Goal: Transaction & Acquisition: Obtain resource

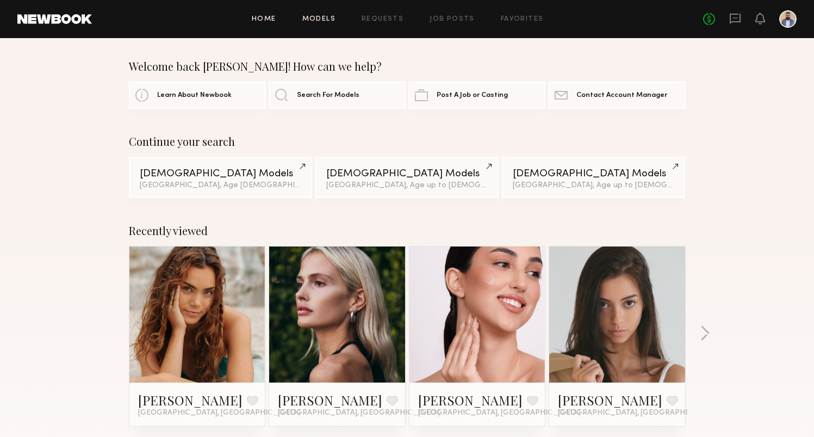
click at [313, 22] on link "Models" at bounding box center [318, 19] width 33 height 7
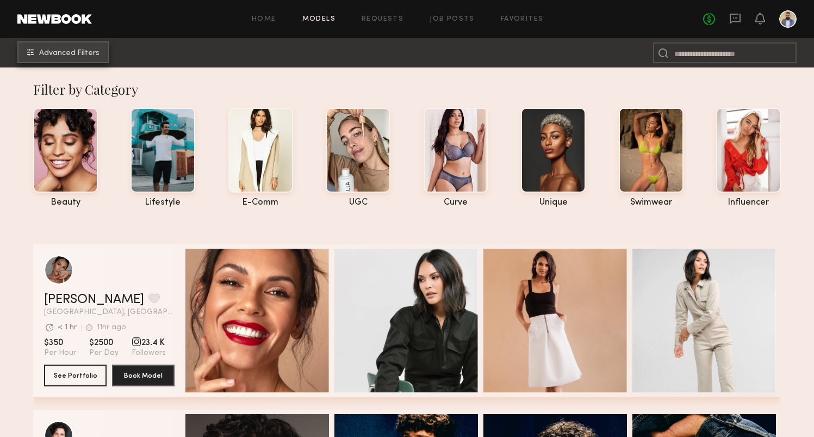
click at [86, 54] on span "Advanced Filters" at bounding box center [69, 53] width 60 height 8
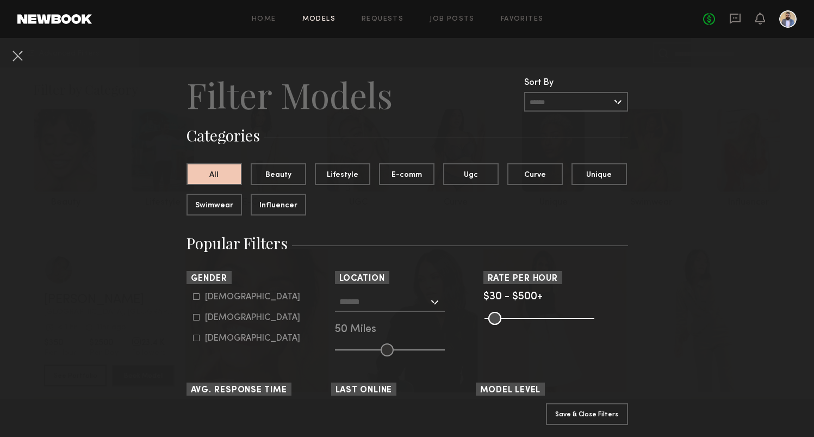
click at [430, 303] on div at bounding box center [390, 302] width 110 height 20
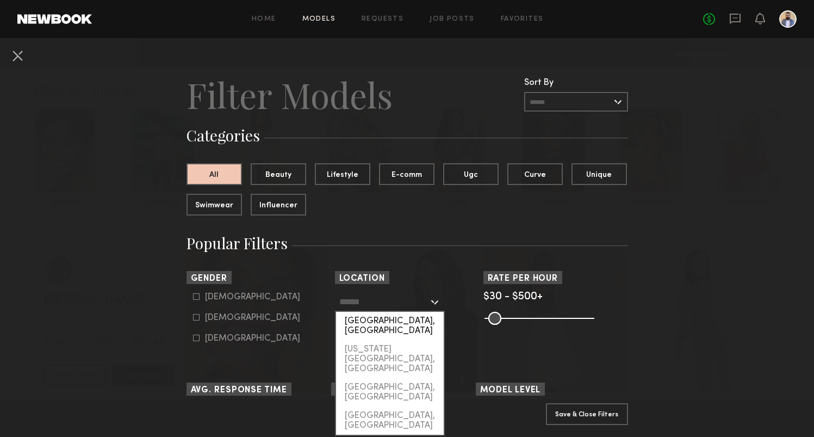
click at [401, 326] on div "[GEOGRAPHIC_DATA], [GEOGRAPHIC_DATA]" at bounding box center [390, 326] width 108 height 28
type input "**********"
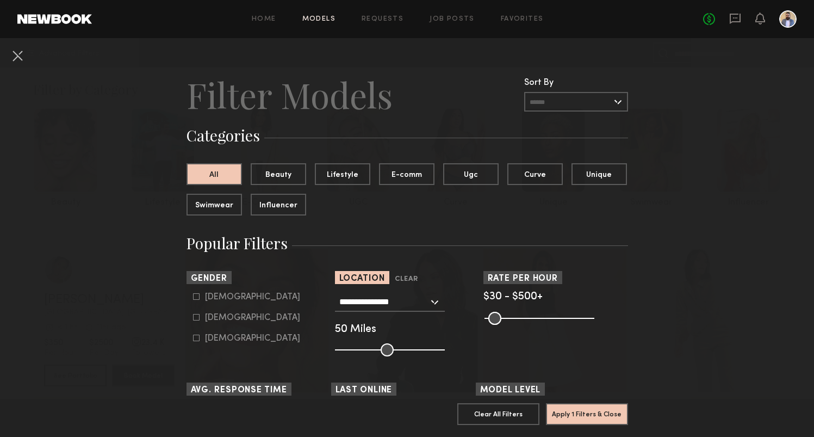
click at [219, 316] on div "Female" at bounding box center [252, 317] width 95 height 7
type input "**"
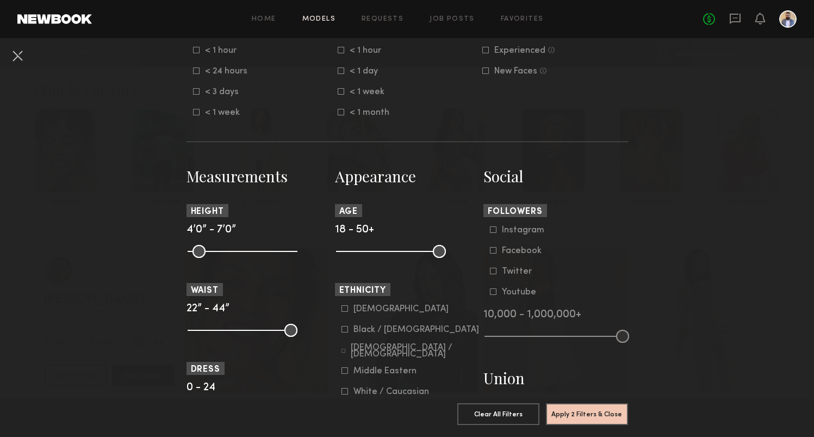
scroll to position [371, 0]
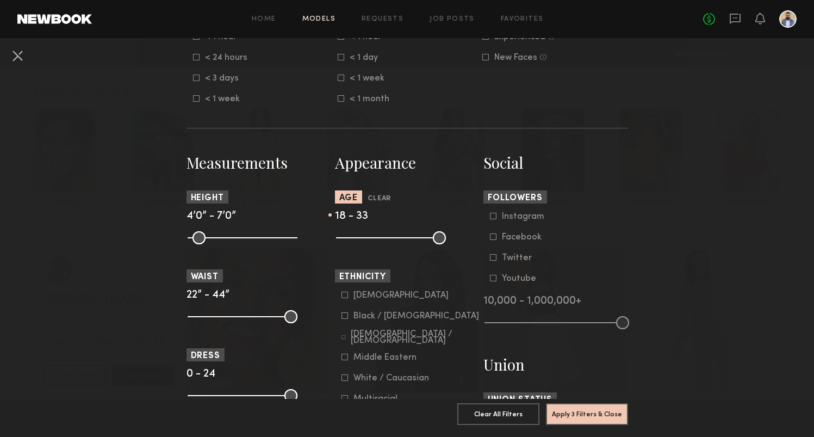
drag, startPoint x: 435, startPoint y: 239, endPoint x: 387, endPoint y: 240, distance: 48.4
type input "**"
click at [387, 240] on input "range" at bounding box center [391, 237] width 110 height 13
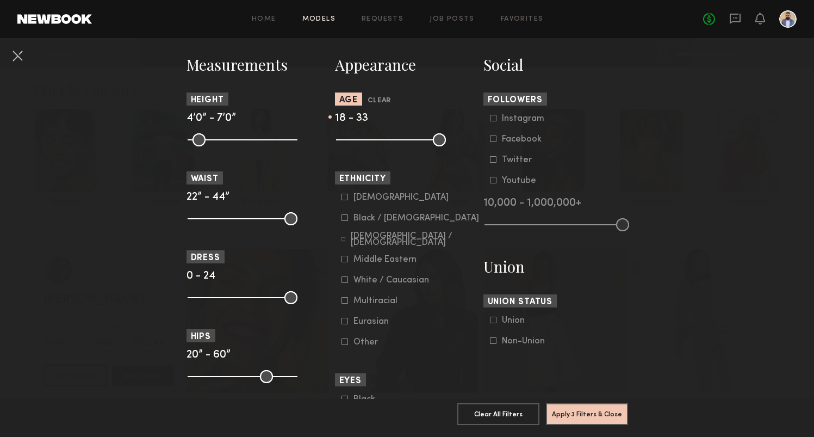
scroll to position [483, 0]
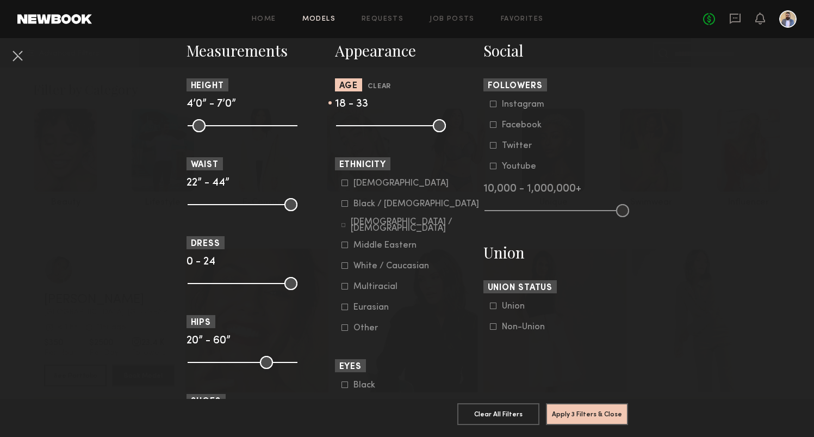
click at [383, 284] on div "Multiracial" at bounding box center [375, 286] width 44 height 7
click at [373, 304] on div "Eurasian" at bounding box center [374, 307] width 42 height 7
click at [378, 244] on div "Middle Eastern" at bounding box center [384, 245] width 63 height 7
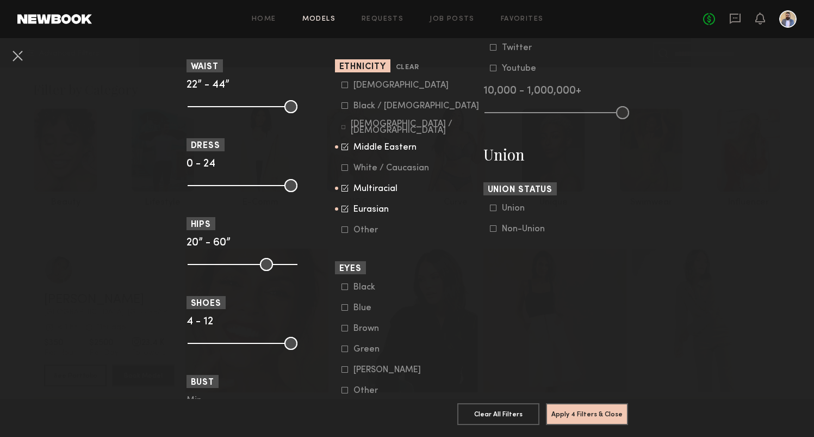
scroll to position [615, 0]
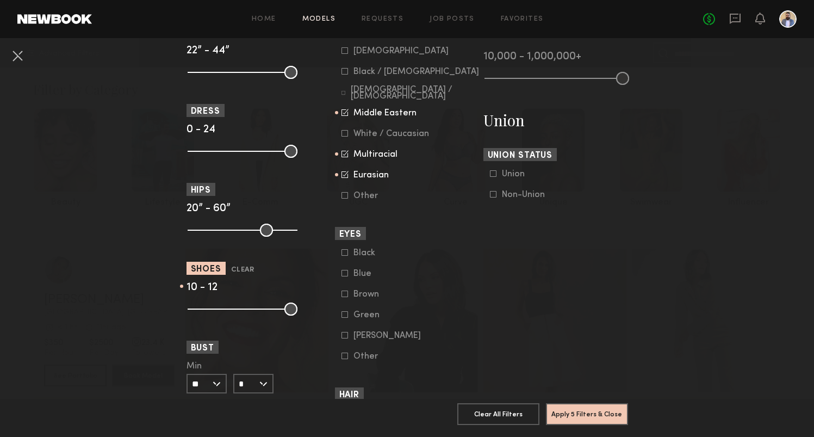
drag, startPoint x: 197, startPoint y: 304, endPoint x: 266, endPoint y: 309, distance: 68.7
type input "**"
click at [266, 309] on input "range" at bounding box center [243, 308] width 110 height 13
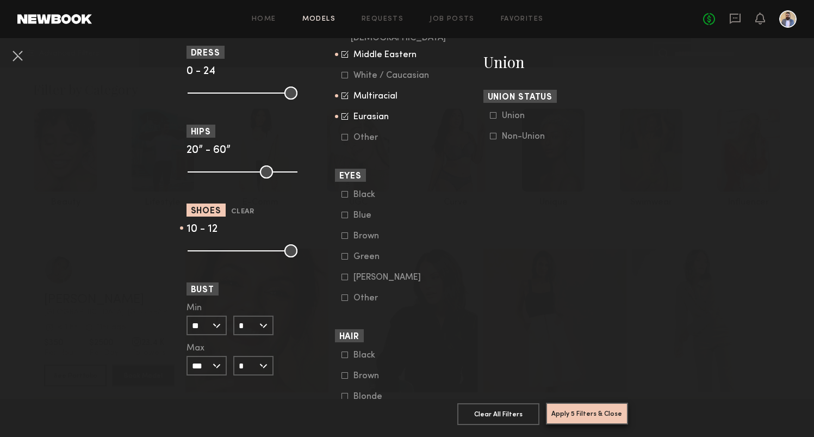
click at [588, 408] on button "Apply 5 Filters & Close" at bounding box center [587, 413] width 82 height 22
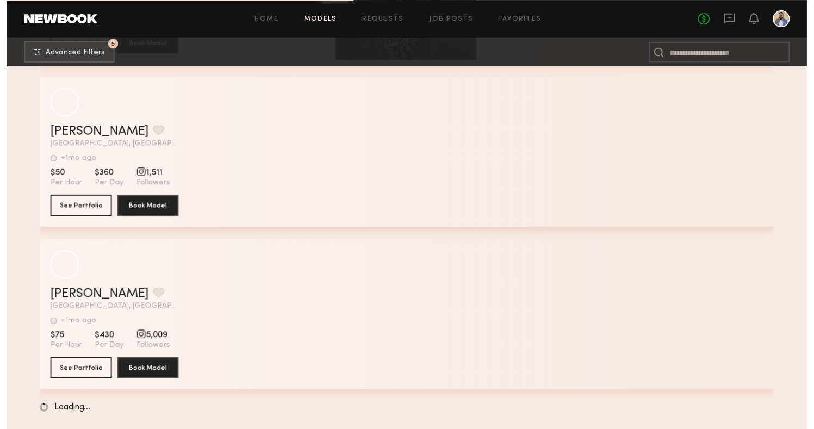
scroll to position [5795, 0]
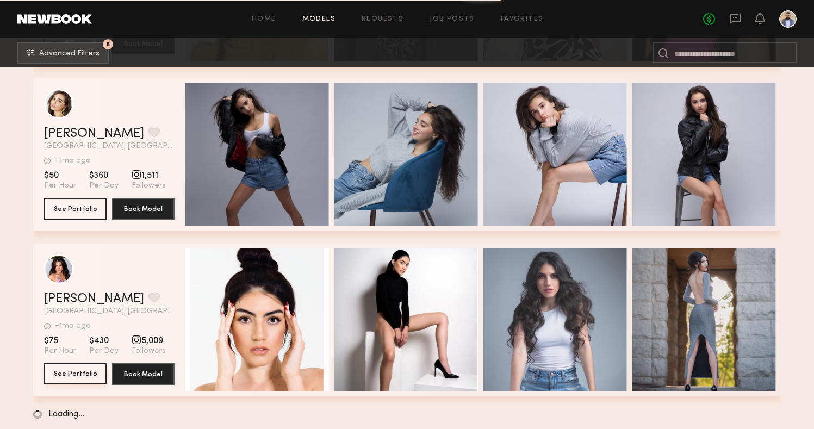
click at [73, 365] on button "See Portfolio" at bounding box center [75, 374] width 63 height 22
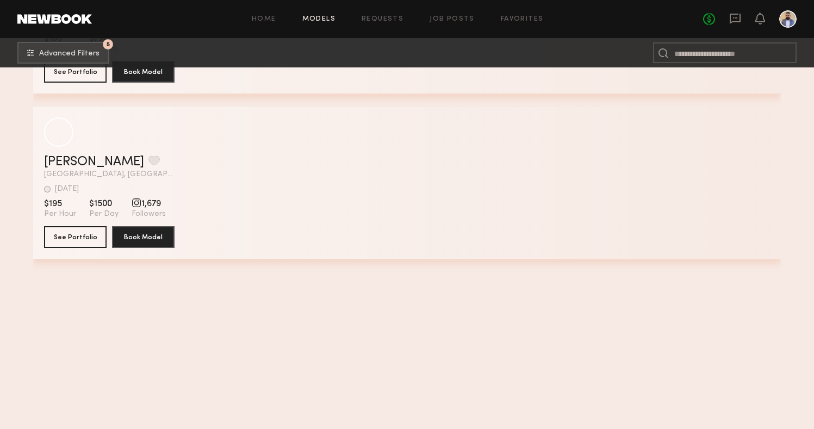
scroll to position [2168, 0]
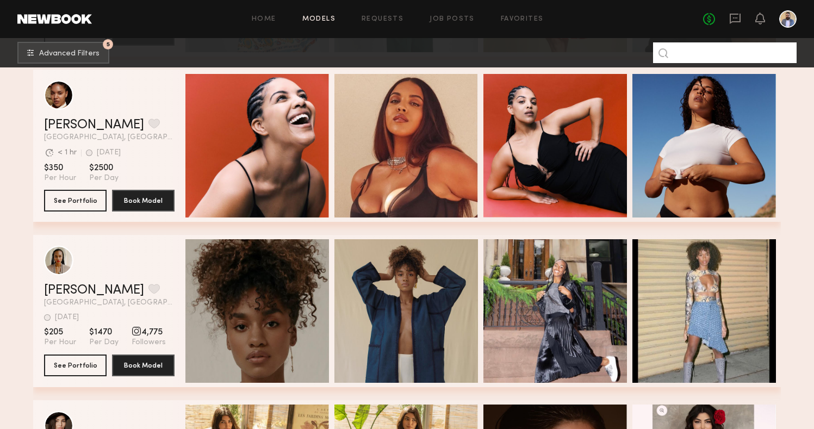
click at [709, 52] on input at bounding box center [725, 52] width 144 height 21
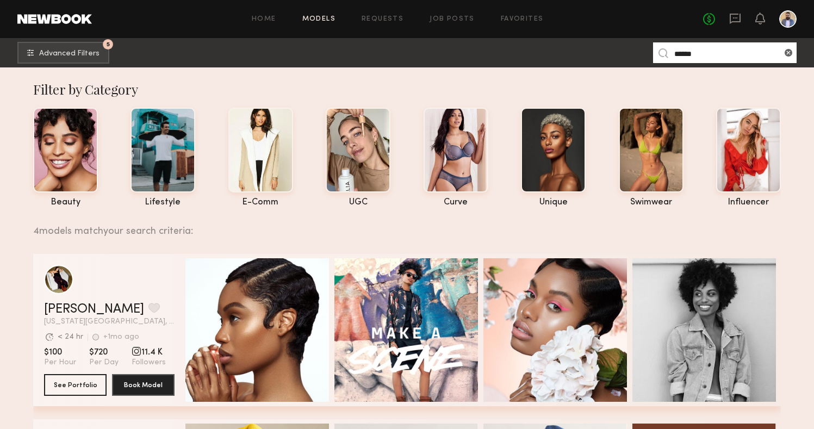
scroll to position [0, 0]
click at [701, 52] on input "******" at bounding box center [725, 52] width 144 height 21
type input "*****"
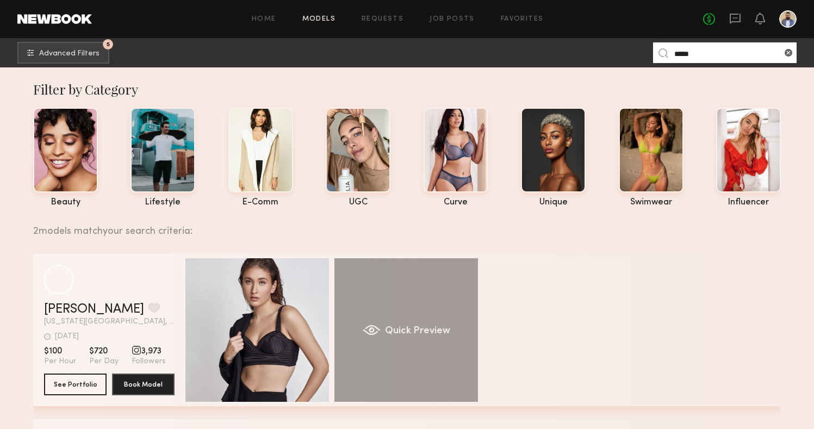
scroll to position [218, 0]
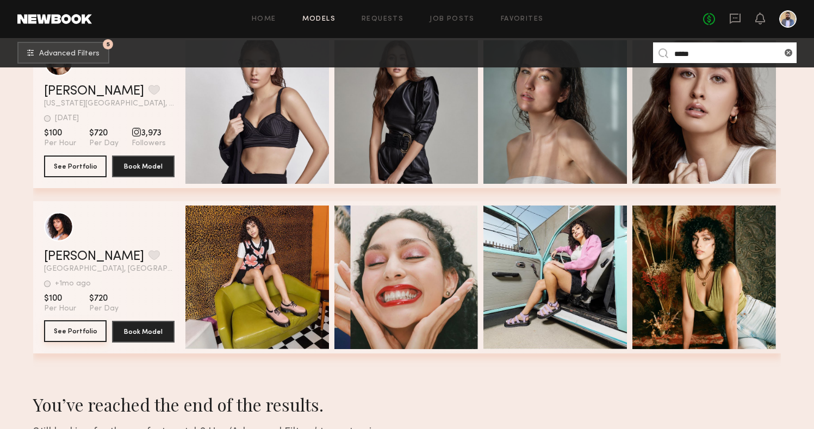
click at [73, 333] on button "See Portfolio" at bounding box center [75, 331] width 63 height 22
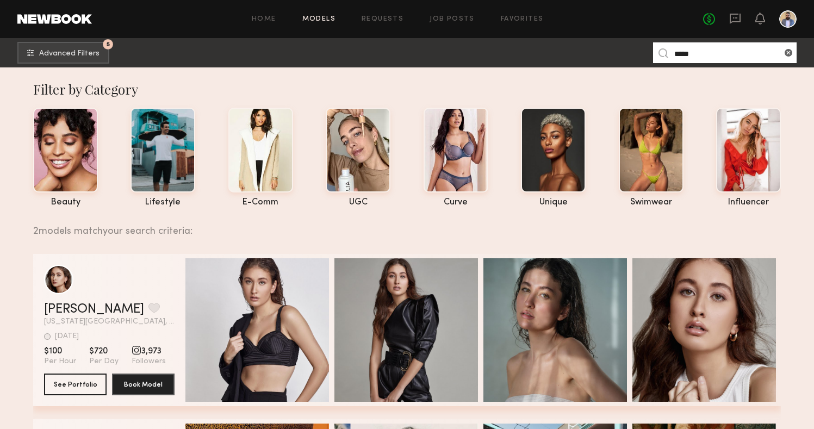
scroll to position [0, 0]
click at [98, 56] on span "Advanced Filters" at bounding box center [69, 53] width 60 height 8
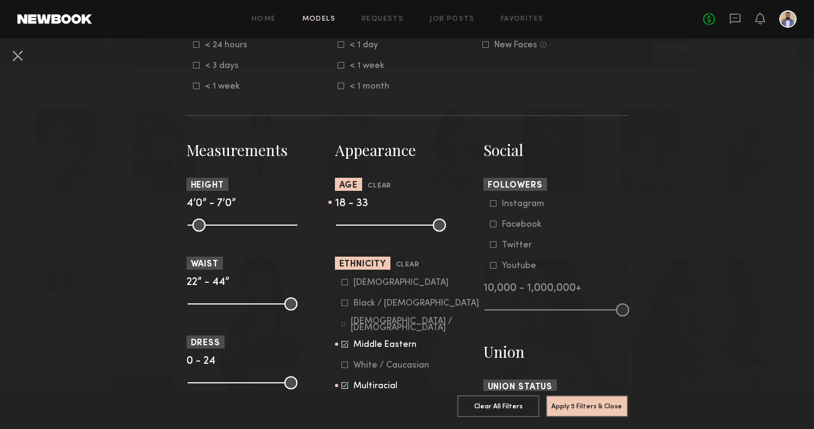
scroll to position [387, 0]
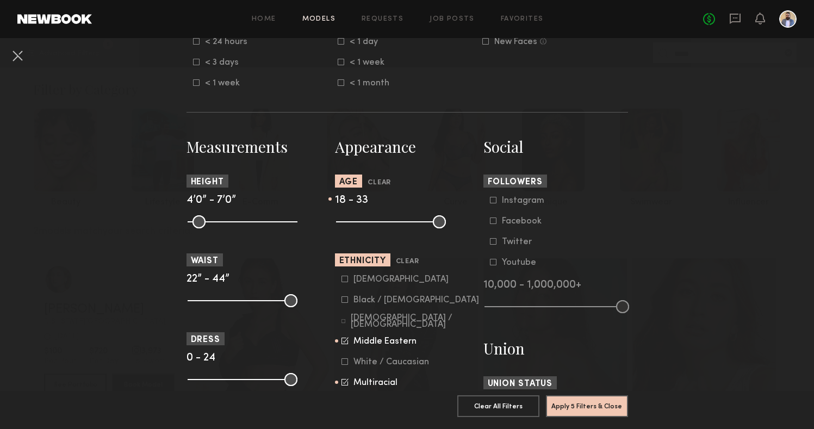
click at [379, 344] on div "Middle Eastern" at bounding box center [384, 341] width 63 height 7
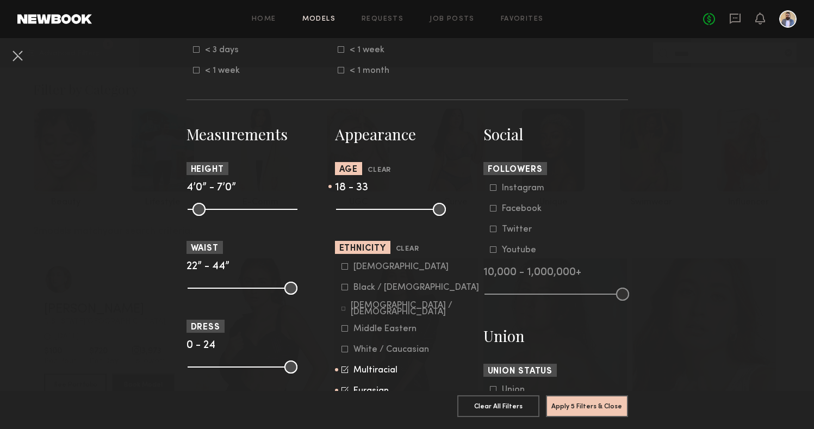
click at [369, 363] on form "Asian Black / African American Hispanic / Latino Middle Eastern White / Caucasi…" at bounding box center [410, 339] width 138 height 154
click at [369, 368] on div "Multiracial" at bounding box center [375, 370] width 44 height 7
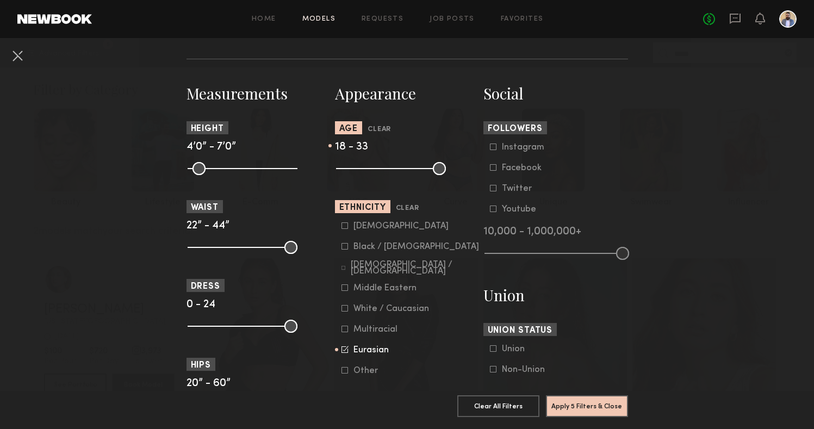
scroll to position [449, 0]
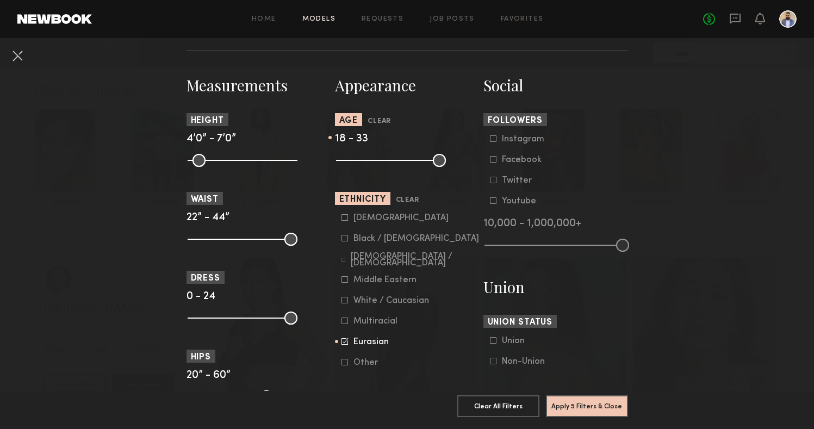
click at [372, 340] on div "Eurasian" at bounding box center [374, 342] width 42 height 7
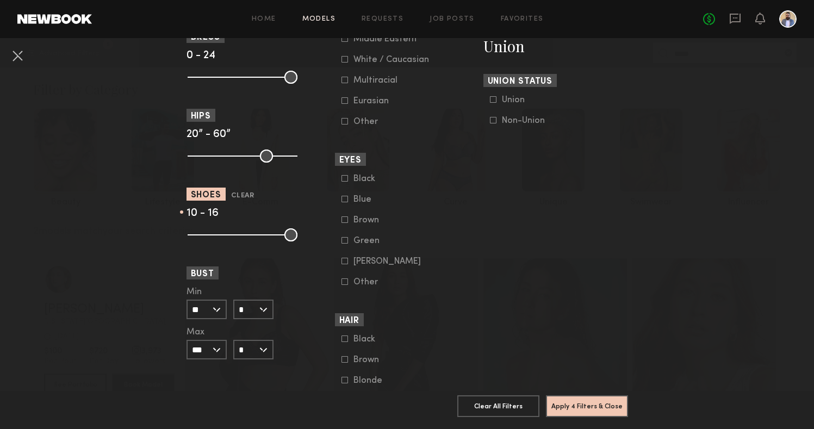
scroll to position [743, 0]
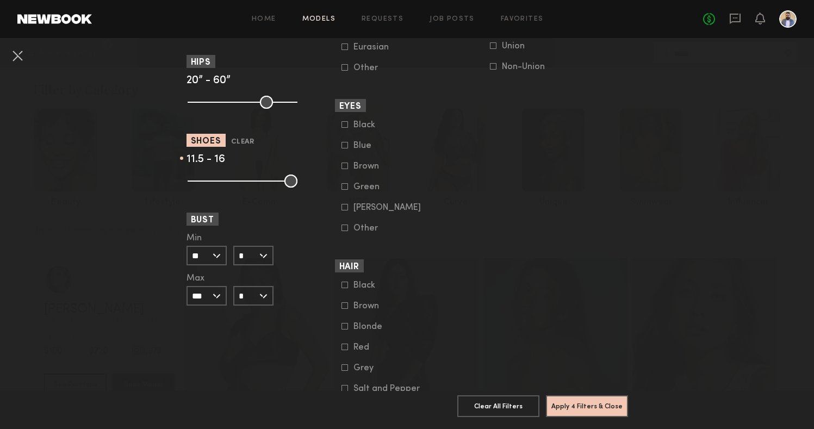
drag, startPoint x: 264, startPoint y: 182, endPoint x: 285, endPoint y: 184, distance: 21.9
type input "****"
click at [285, 184] on common-range-minmax at bounding box center [241, 179] width 110 height 13
click at [599, 402] on button "Apply 4 Filters & Close" at bounding box center [587, 406] width 82 height 22
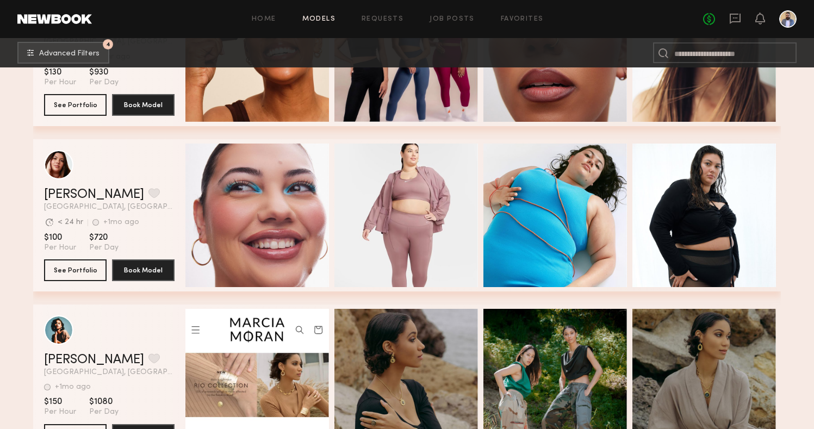
scroll to position [370, 0]
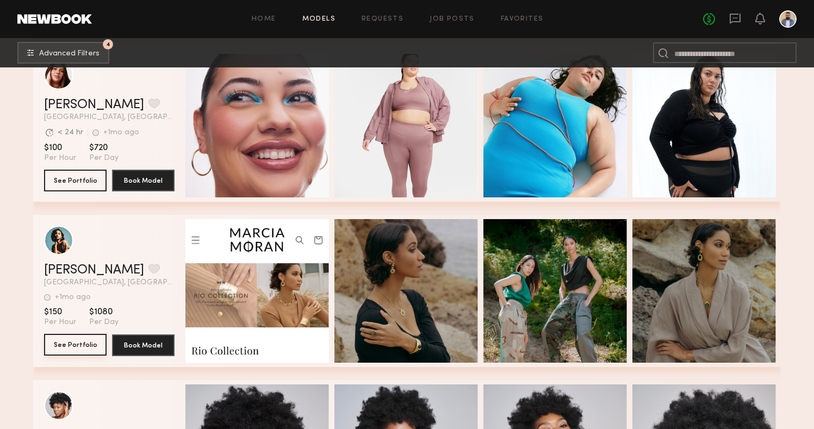
click at [84, 342] on button "See Portfolio" at bounding box center [75, 345] width 63 height 22
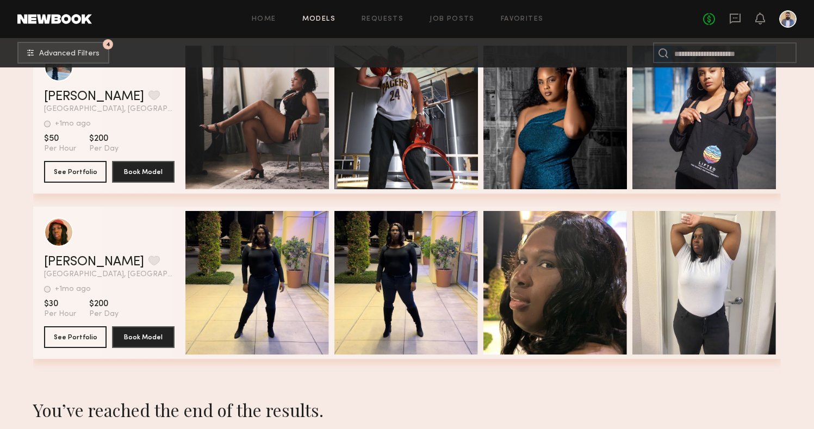
scroll to position [1272, 0]
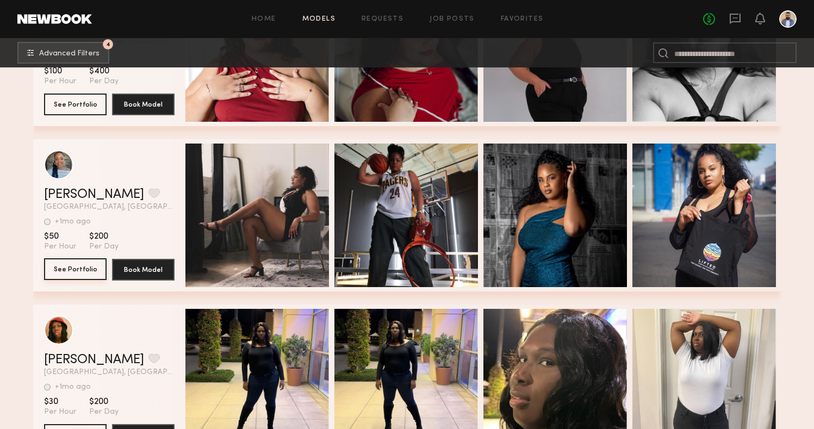
click at [74, 264] on button "See Portfolio" at bounding box center [75, 269] width 63 height 22
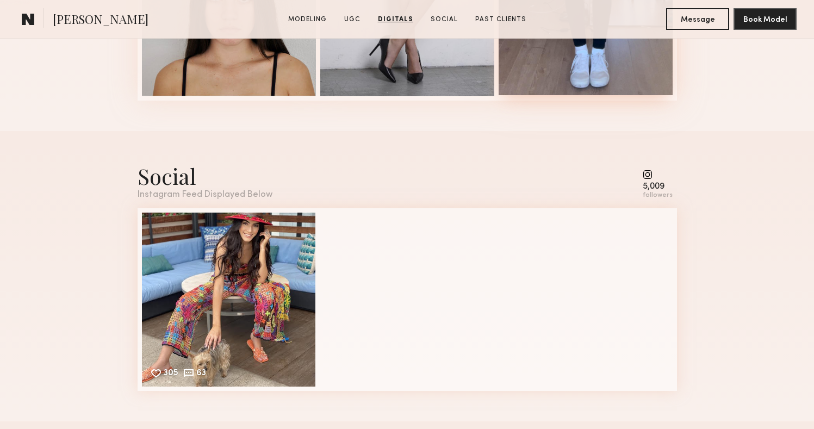
scroll to position [2254, 0]
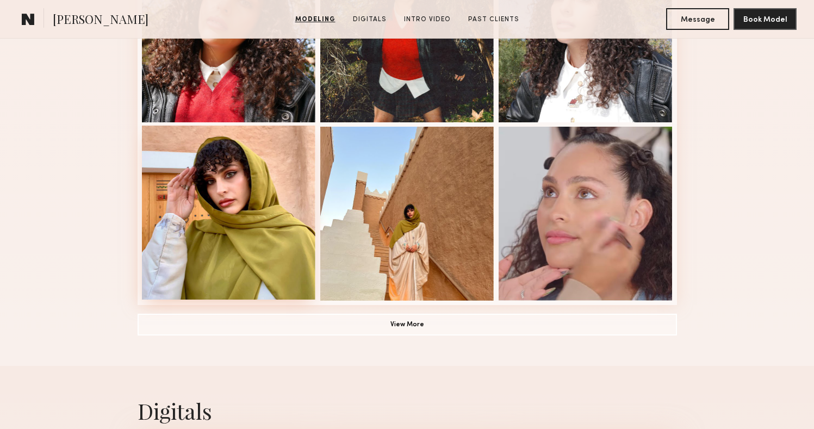
scroll to position [731, 0]
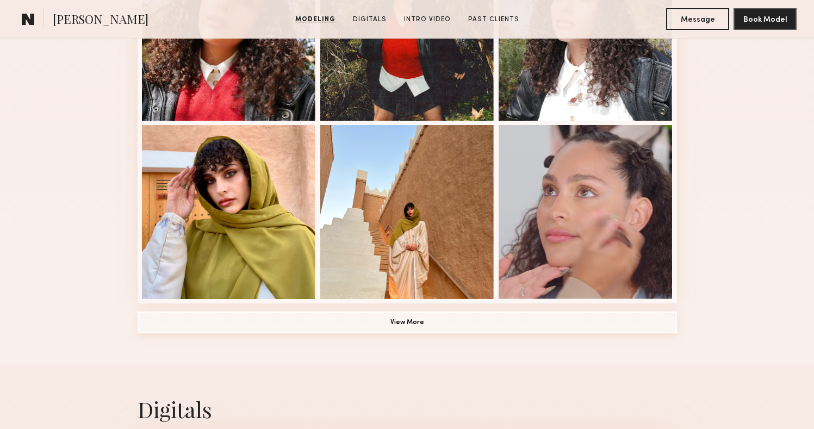
click at [411, 321] on button "View More" at bounding box center [407, 323] width 539 height 22
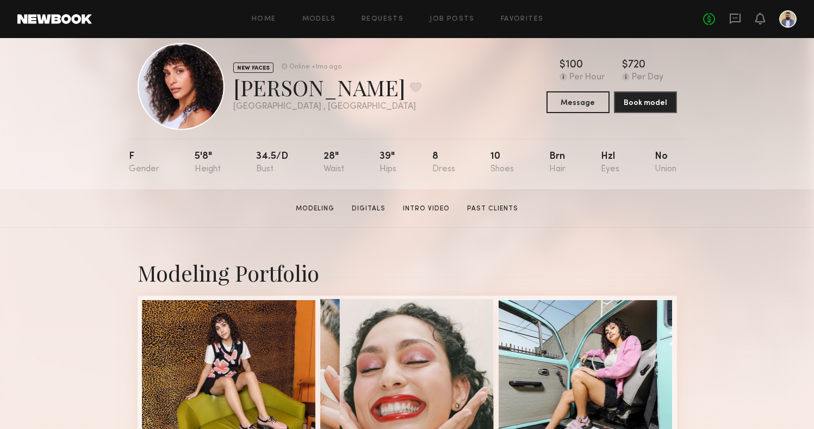
scroll to position [11, 0]
